Goal: Task Accomplishment & Management: Complete application form

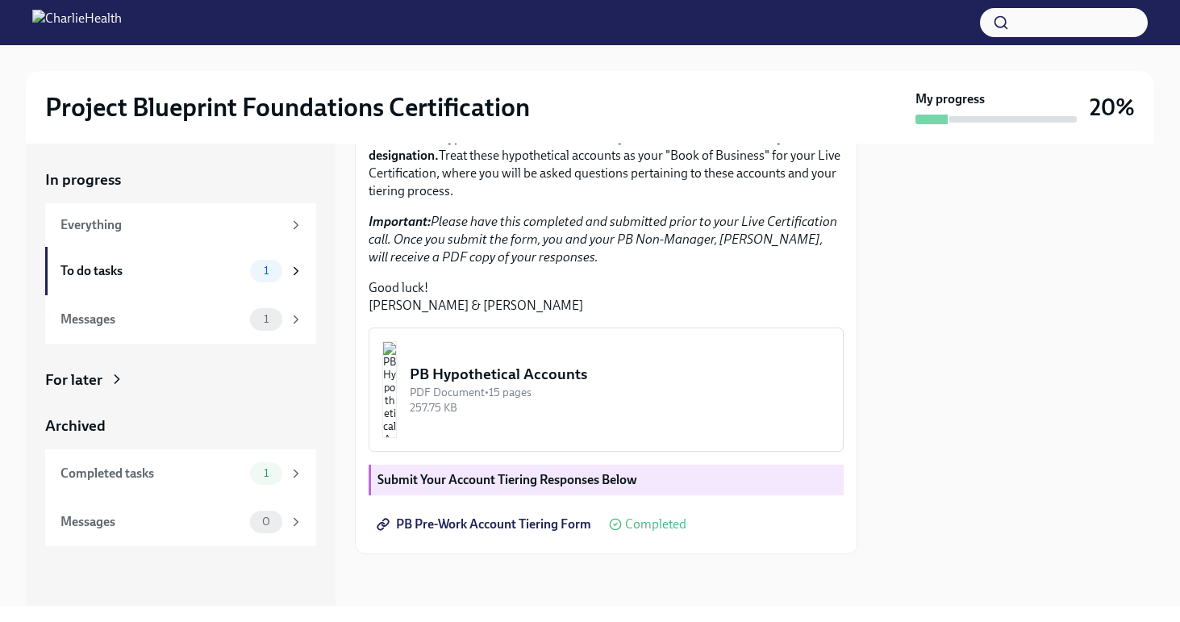
scroll to position [379, 0]
click at [148, 278] on div "To do tasks" at bounding box center [151, 271] width 183 height 18
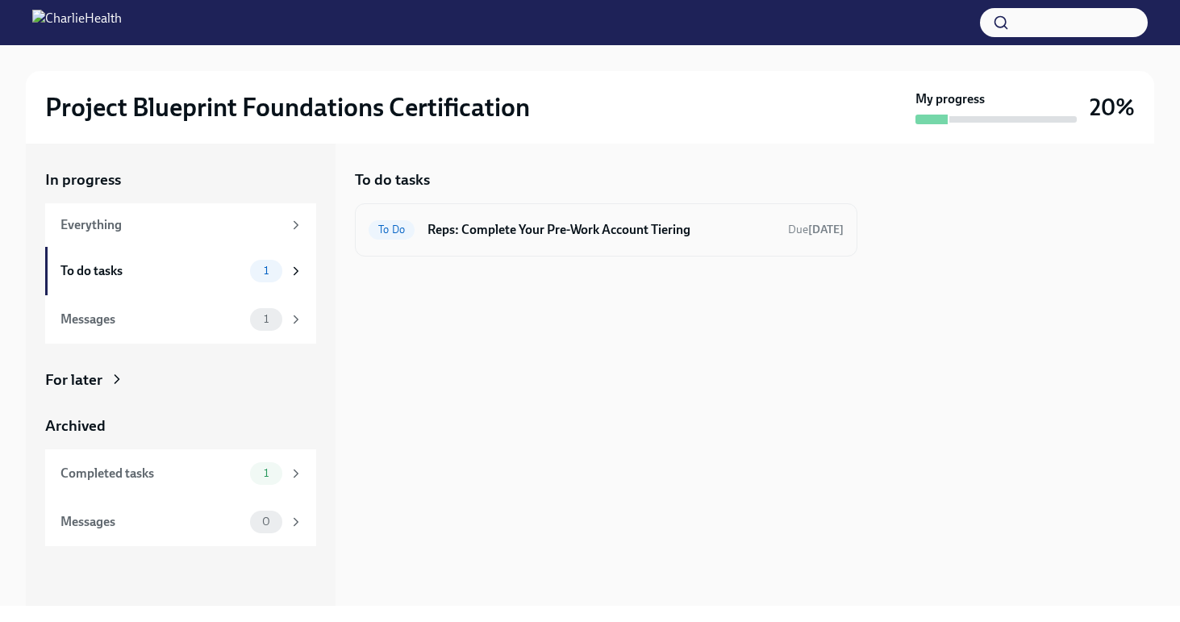
click at [617, 237] on h6 "Reps: Complete Your Pre-Work Account Tiering" at bounding box center [601, 230] width 348 height 18
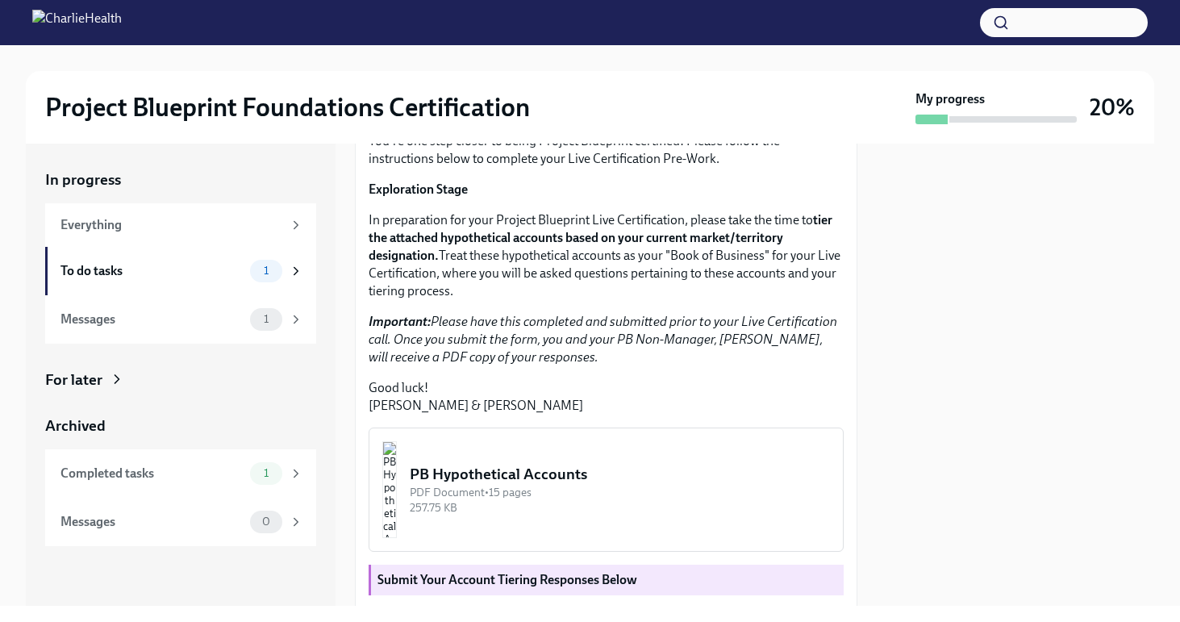
scroll to position [379, 0]
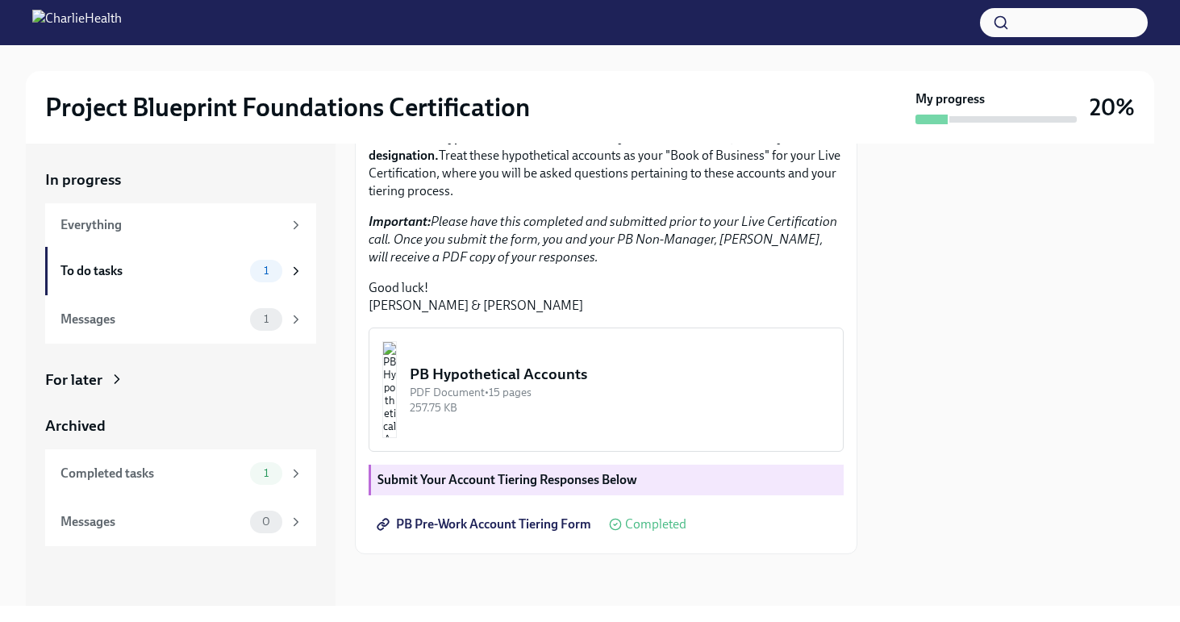
click at [397, 428] on img "button" at bounding box center [389, 389] width 15 height 97
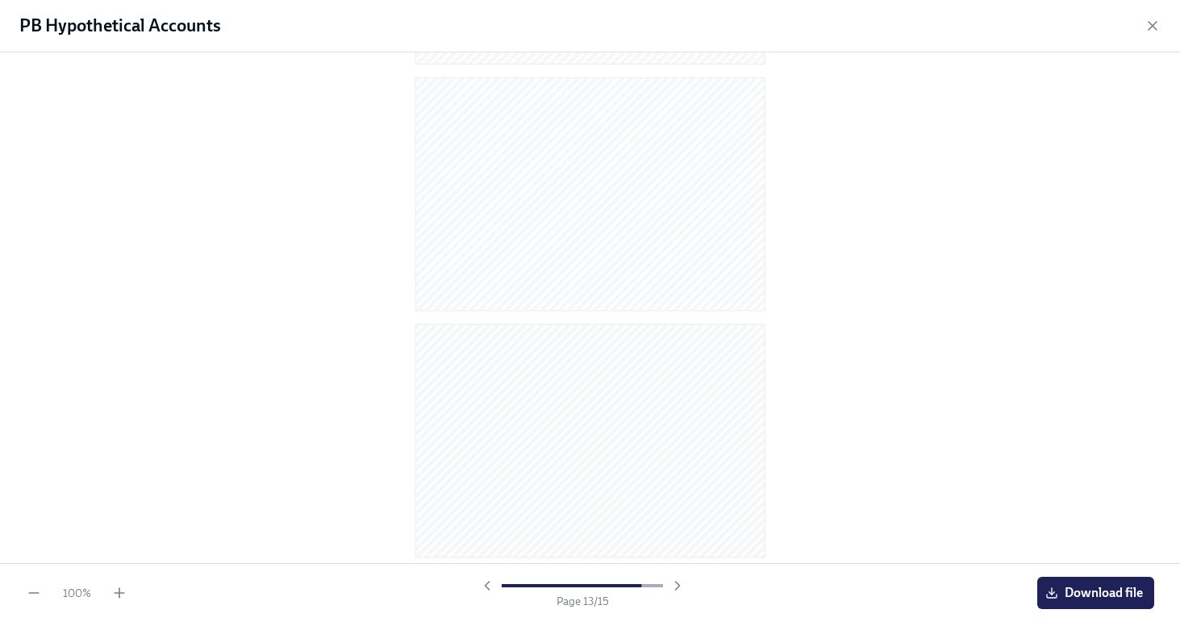
scroll to position [3200, 0]
click at [1148, 31] on icon "button" at bounding box center [1152, 26] width 16 height 16
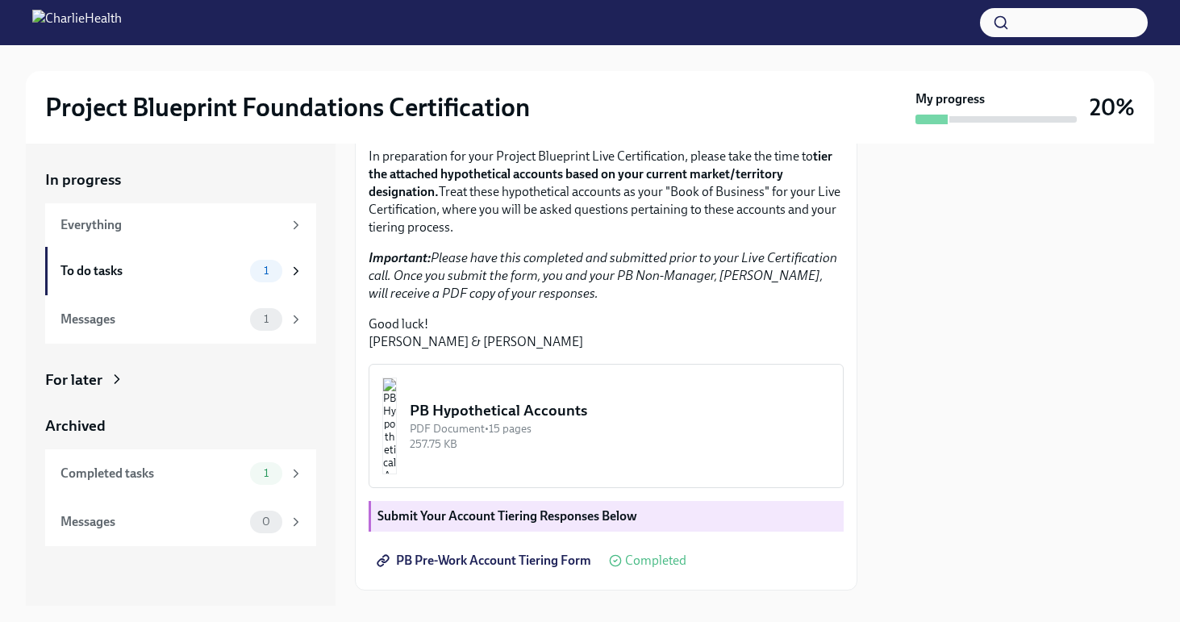
scroll to position [379, 0]
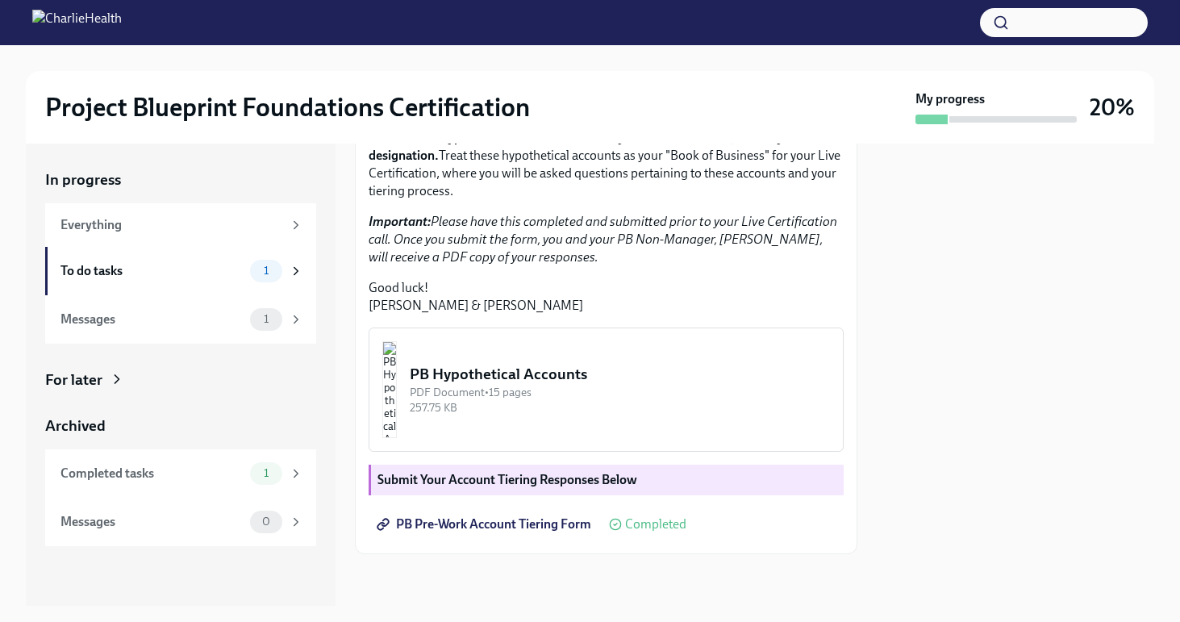
click at [406, 515] on link "PB Pre-Work Account Tiering Form" at bounding box center [486, 524] width 234 height 32
click at [269, 323] on span "1" at bounding box center [266, 319] width 24 height 12
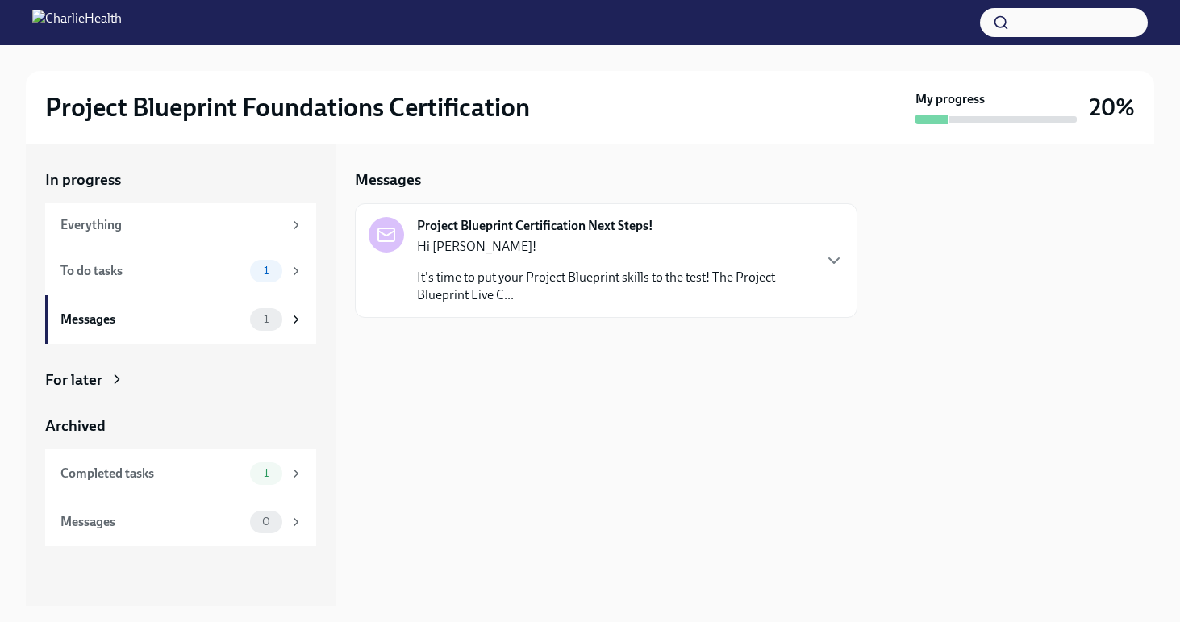
click at [640, 290] on p "It's time to put your Project Blueprint skills to the test! The Project Bluepri…" at bounding box center [614, 286] width 394 height 35
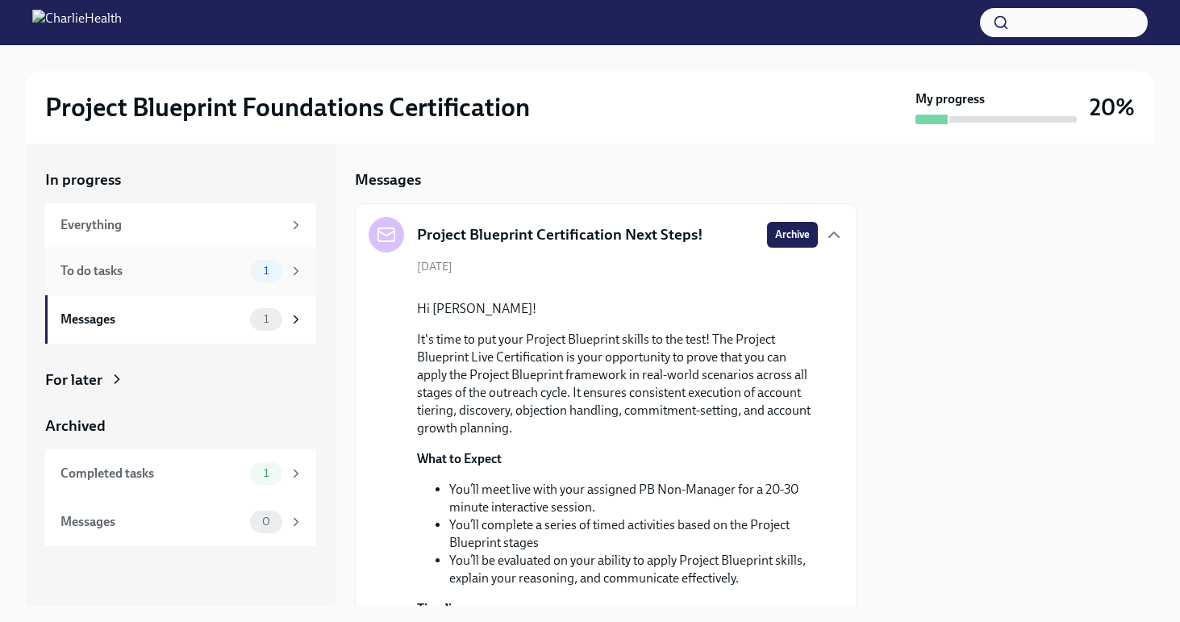
click at [145, 258] on div "To do tasks 1" at bounding box center [180, 271] width 271 height 48
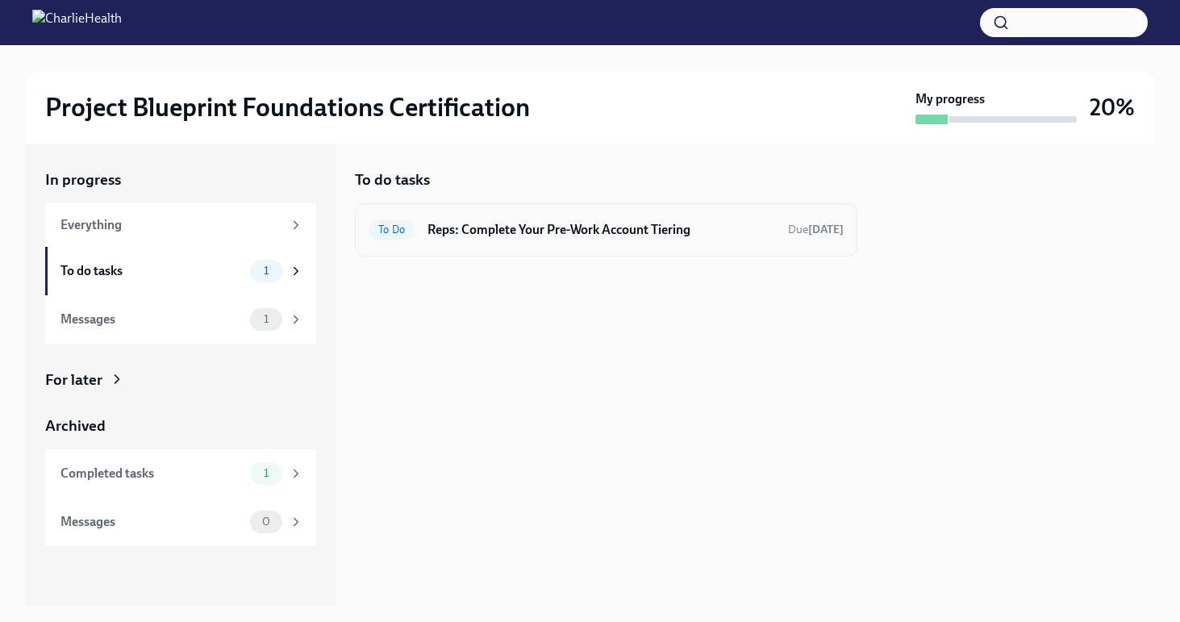
click at [775, 230] on h6 "Reps: Complete Your Pre-Work Account Tiering" at bounding box center [601, 230] width 348 height 18
